Goal: Task Accomplishment & Management: Manage account settings

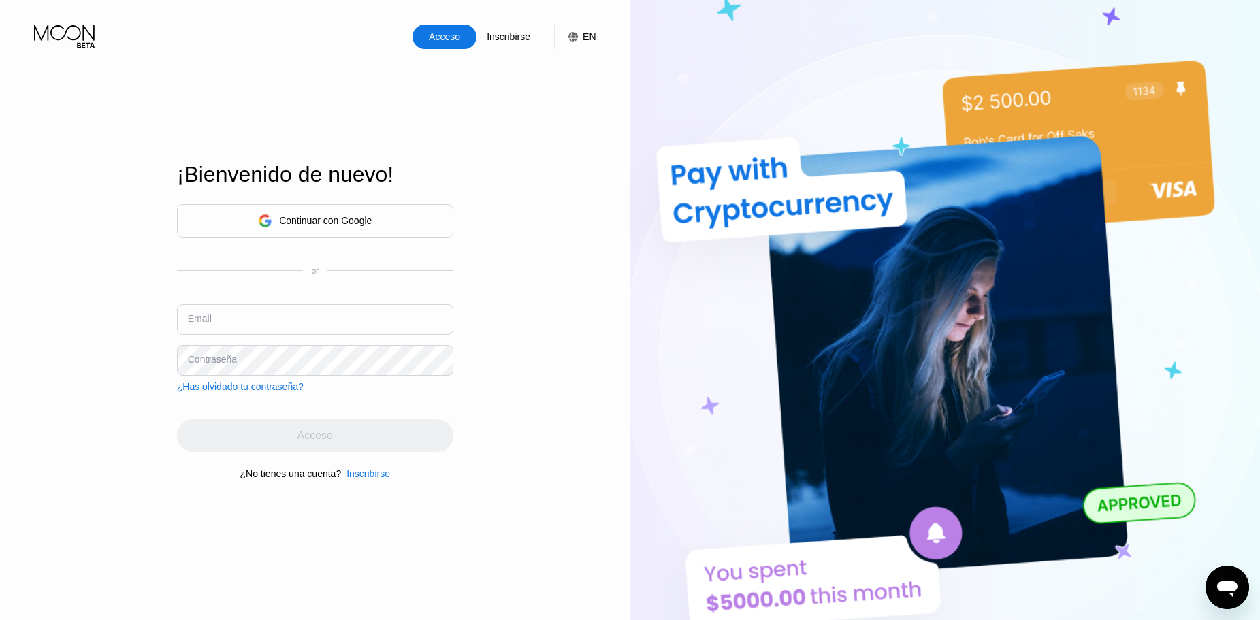
drag, startPoint x: 358, startPoint y: 253, endPoint x: 323, endPoint y: 226, distance: 44.7
click at [355, 253] on div "Continuar con Google or Email Contraseña ¿Has olvidado tu contraseña?" at bounding box center [315, 298] width 276 height 188
click at [300, 212] on div "Continuar con Google" at bounding box center [315, 220] width 114 height 21
